Goal: Check status: Check status

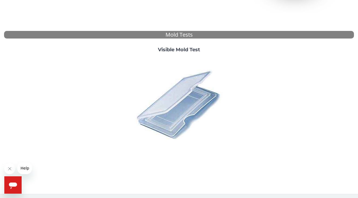
scroll to position [184, 0]
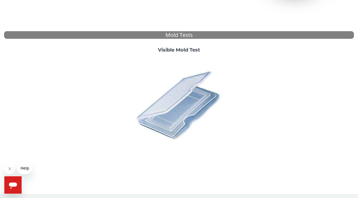
click at [13, 185] on icon "Open messaging window" at bounding box center [13, 185] width 8 height 6
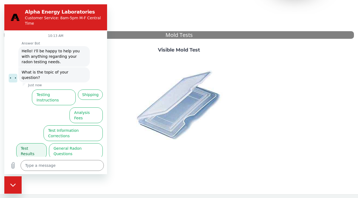
click at [34, 143] on button "Test Results" at bounding box center [31, 151] width 31 height 16
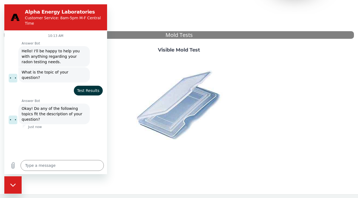
scroll to position [13, 0]
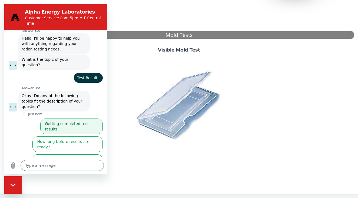
click at [71, 118] on button "Getting completed test results" at bounding box center [71, 126] width 63 height 16
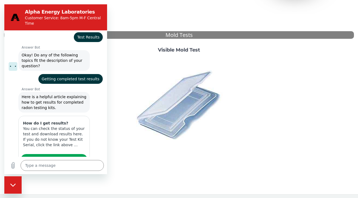
scroll to position [116, 0]
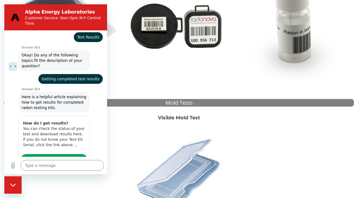
type textarea "x"
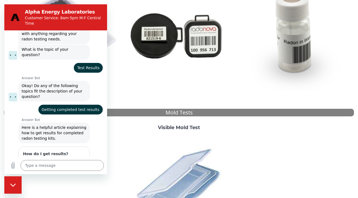
scroll to position [15, 0]
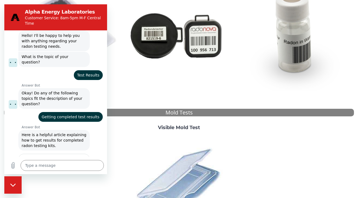
click at [90, 72] on span "Test Results" at bounding box center [88, 74] width 22 height 5
click at [89, 72] on span "Test Results" at bounding box center [88, 74] width 22 height 5
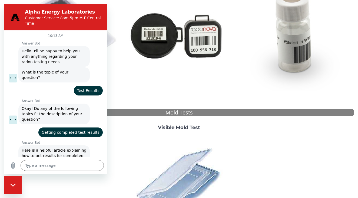
scroll to position [0, 0]
click at [91, 88] on span "Test Results" at bounding box center [88, 90] width 22 height 5
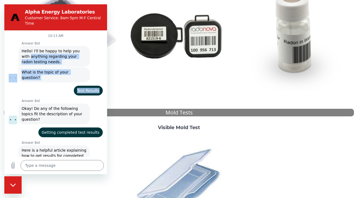
drag, startPoint x: 86, startPoint y: 51, endPoint x: 89, endPoint y: 87, distance: 36.2
click at [89, 87] on div "10:13 AM Answer Bot Answer Bot says: Hello! I'll be happy to help you with anyt…" at bounding box center [55, 93] width 103 height 126
click at [45, 84] on div "says: Test Results" at bounding box center [53, 88] width 99 height 13
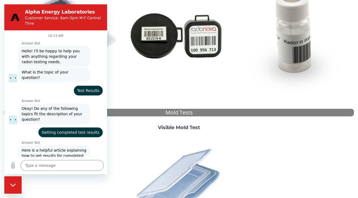
scroll to position [16, 0]
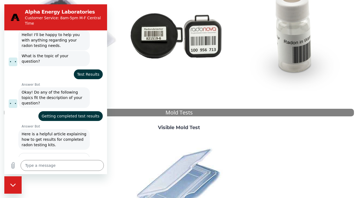
click at [89, 69] on div "says: Test Results" at bounding box center [88, 74] width 29 height 10
click at [84, 113] on span "Getting completed test results" at bounding box center [71, 115] width 58 height 5
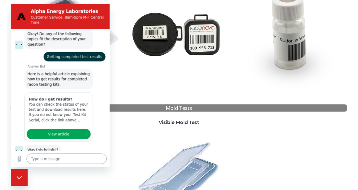
scroll to position [81, 0]
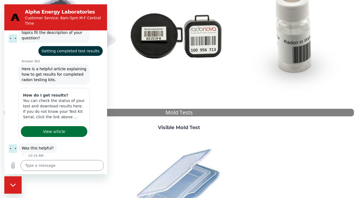
click at [68, 126] on link "View article" at bounding box center [54, 131] width 67 height 11
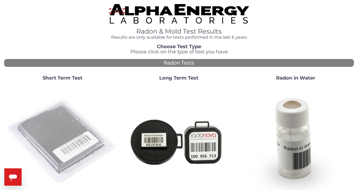
click at [54, 138] on img at bounding box center [62, 141] width 112 height 112
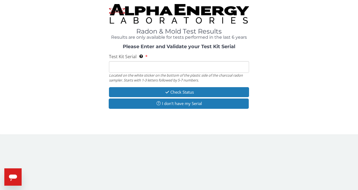
click at [116, 67] on input "Test Kit Serial Located on the white sticker on the bottom of the plastic side …" at bounding box center [179, 67] width 140 height 12
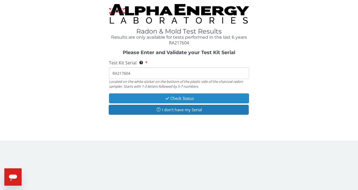
type input "RA217604"
click at [184, 98] on button "Check Status" at bounding box center [179, 98] width 140 height 10
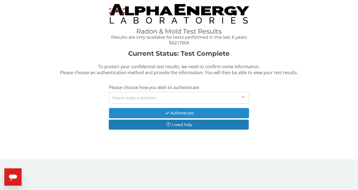
click at [184, 112] on button "Authenticate" at bounding box center [179, 113] width 140 height 10
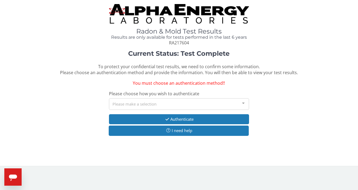
click at [121, 102] on div "Please make a selection" at bounding box center [179, 104] width 140 height 12
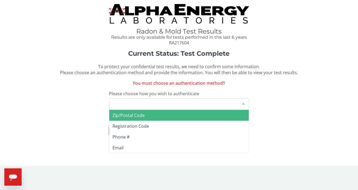
click at [132, 114] on span "Zip/Postal Code" at bounding box center [129, 115] width 32 height 6
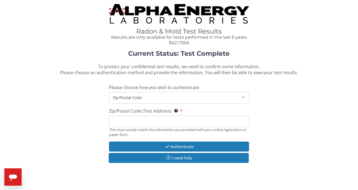
click at [117, 97] on span "Zip/Postal Code" at bounding box center [175, 97] width 127 height 6
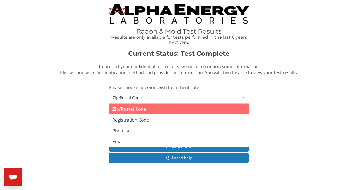
click at [121, 97] on span "Zip/Postal Code" at bounding box center [175, 97] width 127 height 6
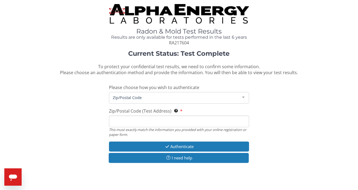
click at [137, 109] on span "Zip/Postal Code (Test Address)" at bounding box center [140, 111] width 63 height 6
click at [137, 116] on input "Zip/Postal Code (Test Address) This must exactly match the information you prov…" at bounding box center [179, 122] width 140 height 12
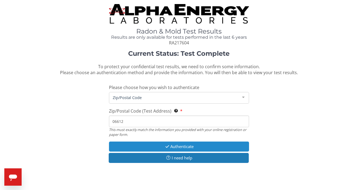
type input "06612"
click at [172, 145] on button "Authenticate" at bounding box center [179, 147] width 140 height 10
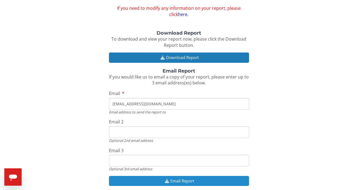
scroll to position [47, 0]
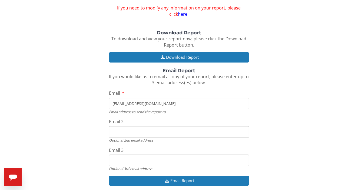
type input "patriciascanlan@optonline.net"
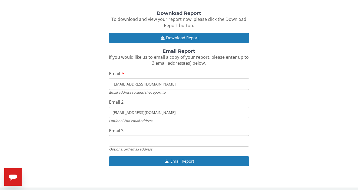
scroll to position [66, 0]
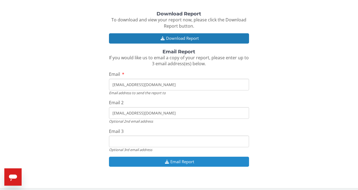
type input "patriciascanlan@optonline.net"
click at [183, 159] on button "Email Report" at bounding box center [179, 162] width 140 height 10
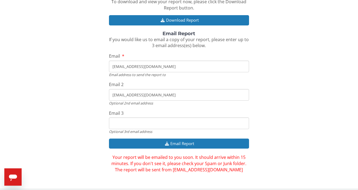
scroll to position [84, 0]
